Goal: Navigation & Orientation: Find specific page/section

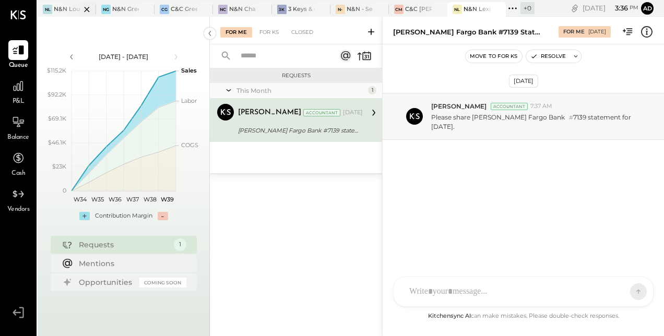
click at [57, 11] on div "N&N Louisville, LLC" at bounding box center [67, 9] width 27 height 8
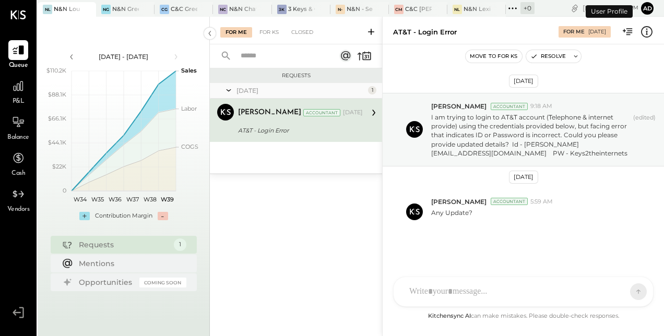
scroll to position [1, 0]
click at [118, 5] on div at bounding box center [136, 9] width 37 height 14
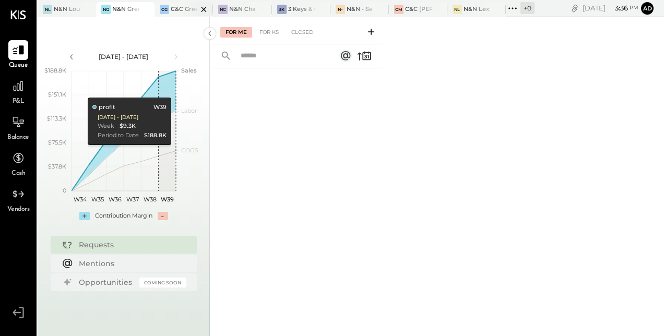
click at [176, 15] on div at bounding box center [194, 9] width 37 height 14
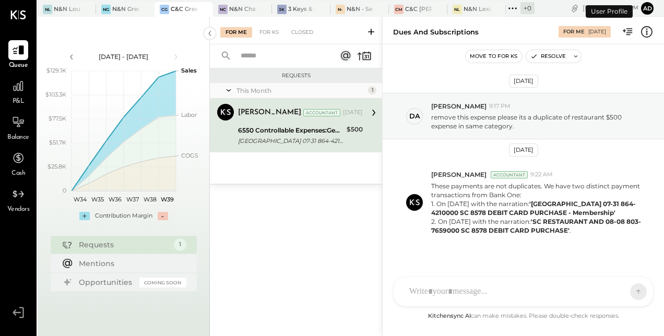
scroll to position [10, 0]
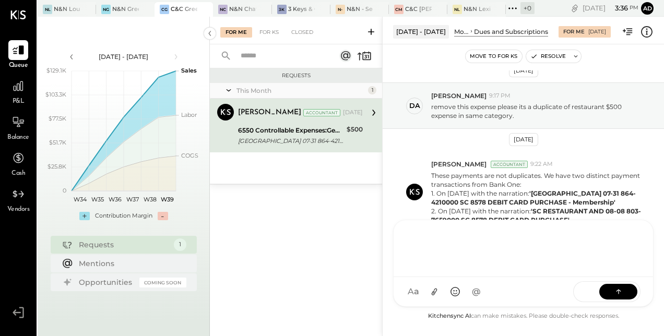
click at [442, 296] on div "[PERSON_NAME] [PERSON_NAME] HT [PERSON_NAME] J [PERSON_NAME] hongsa00 MG [PERSO…" at bounding box center [523, 263] width 260 height 87
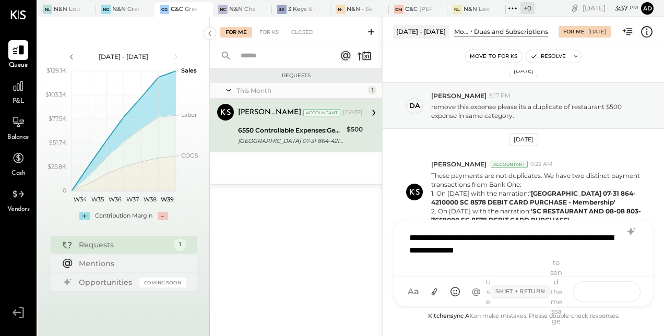
click at [616, 289] on icon at bounding box center [618, 291] width 10 height 10
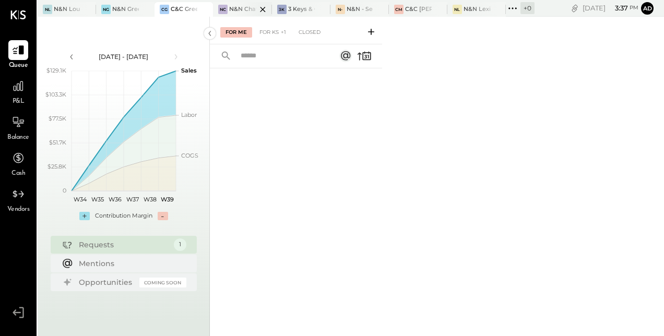
click at [245, 7] on div at bounding box center [253, 9] width 37 height 14
click at [49, 14] on div "NL N&N Louisville, LLC" at bounding box center [67, 9] width 58 height 15
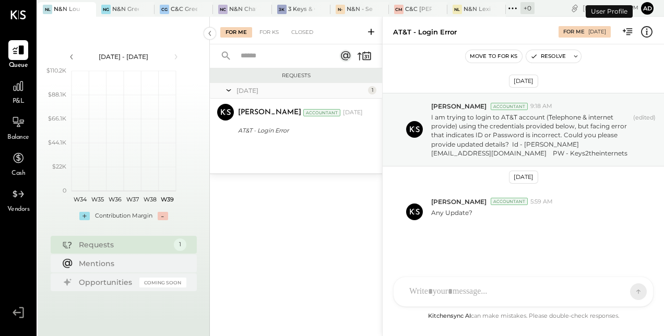
scroll to position [1, 0]
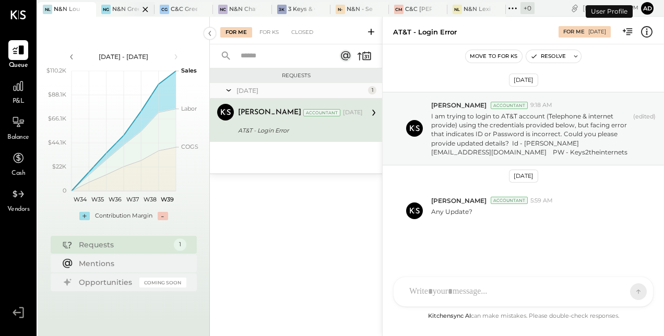
click at [119, 16] on div "NG N&N Greenville, LLC" at bounding box center [125, 9] width 58 height 15
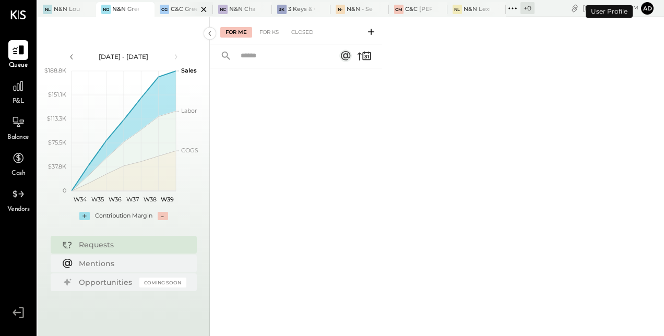
click at [169, 11] on div "CG" at bounding box center [164, 9] width 9 height 9
click at [229, 13] on div "N&N Chattanooga, LLC" at bounding box center [242, 9] width 27 height 8
click at [352, 12] on div at bounding box center [370, 9] width 37 height 14
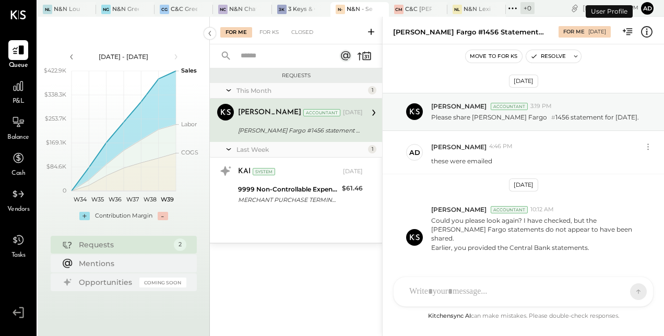
scroll to position [45, 0]
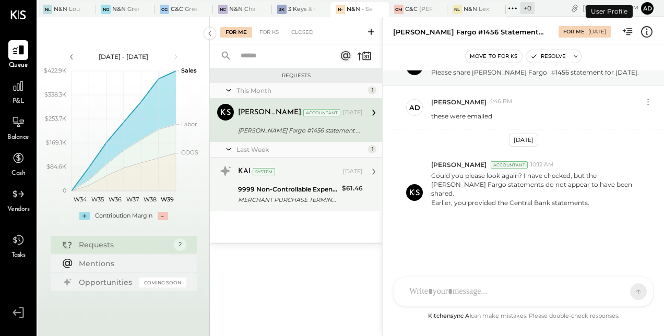
click at [278, 195] on div "MERCHANT PURCHASE TERMINAL 46921 MERCHANT PURCHASE TERMINAL 469216 SQ DECISION …" at bounding box center [288, 200] width 101 height 10
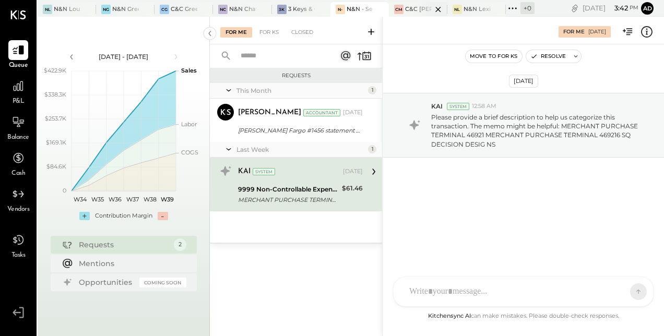
click at [413, 6] on div at bounding box center [429, 9] width 37 height 14
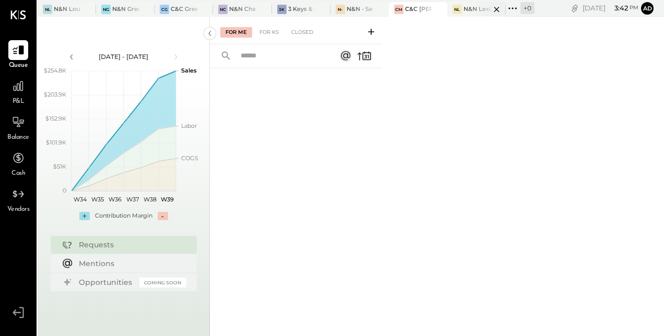
click at [470, 7] on div at bounding box center [487, 9] width 37 height 14
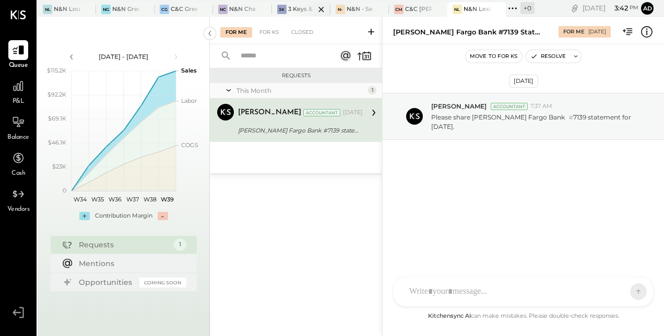
click at [294, 8] on div at bounding box center [312, 9] width 37 height 14
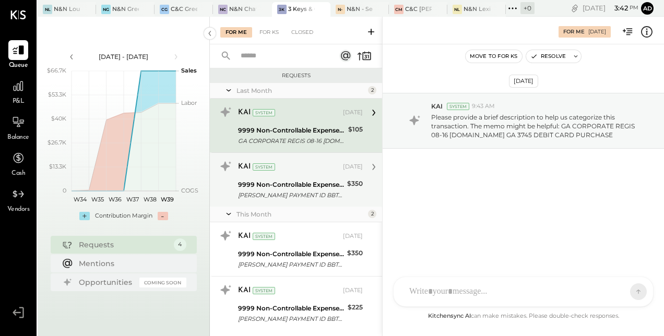
scroll to position [23, 0]
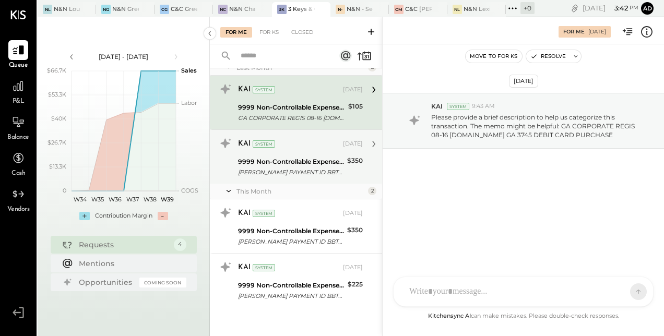
click at [285, 167] on div "[PERSON_NAME] PAYMENT ID BBT330065730 ZELLE BUSINESS PAYMENT TO" at bounding box center [291, 172] width 106 height 10
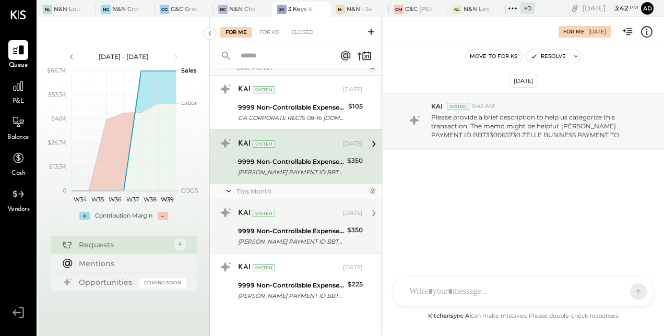
click at [266, 221] on div "KAI System [DATE] 9999 Non-Controllable Expenses:Other Income and Expenses:To B…" at bounding box center [300, 226] width 125 height 43
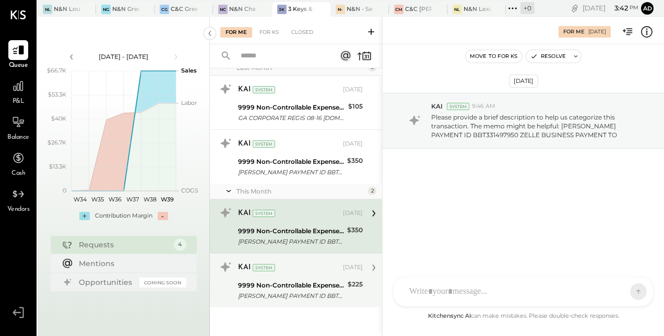
click at [277, 285] on div "9999 Non-Controllable Expenses:Other Income and Expenses:To Be Classified P&L" at bounding box center [291, 285] width 106 height 10
